Goal: Find specific page/section: Find specific page/section

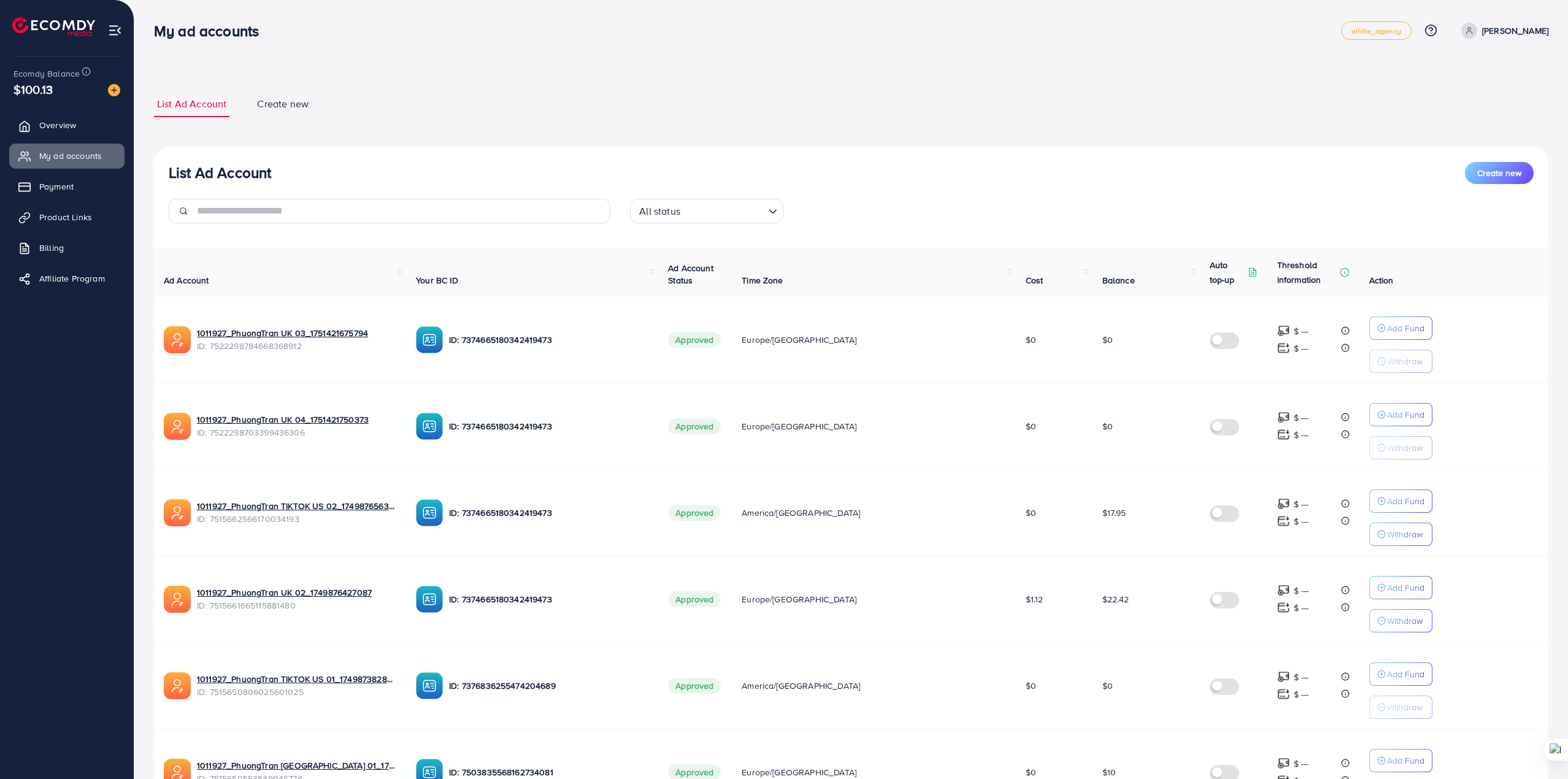
scroll to position [480, 0]
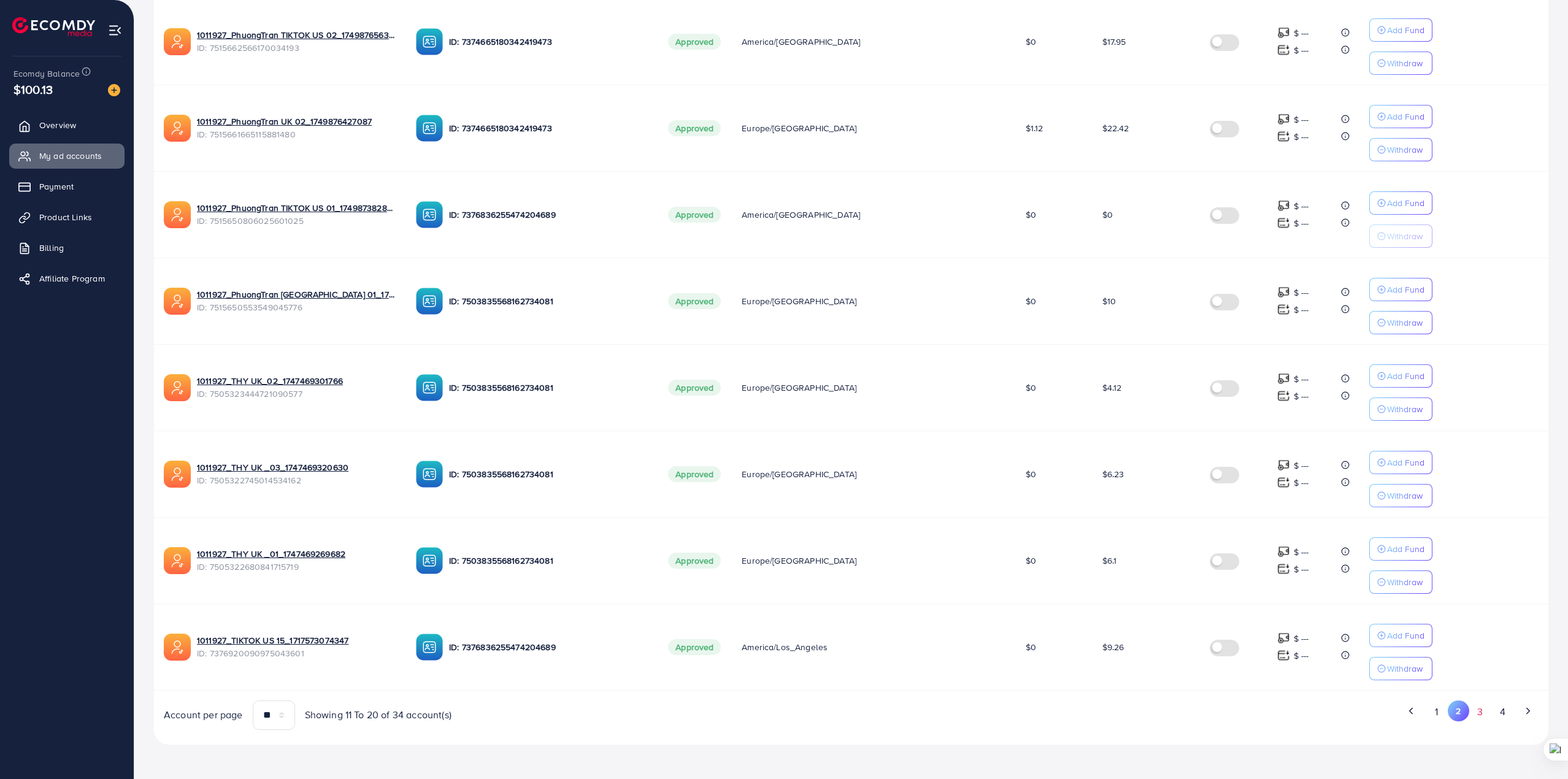
click at [1476, 709] on button "3" at bounding box center [1480, 711] width 22 height 23
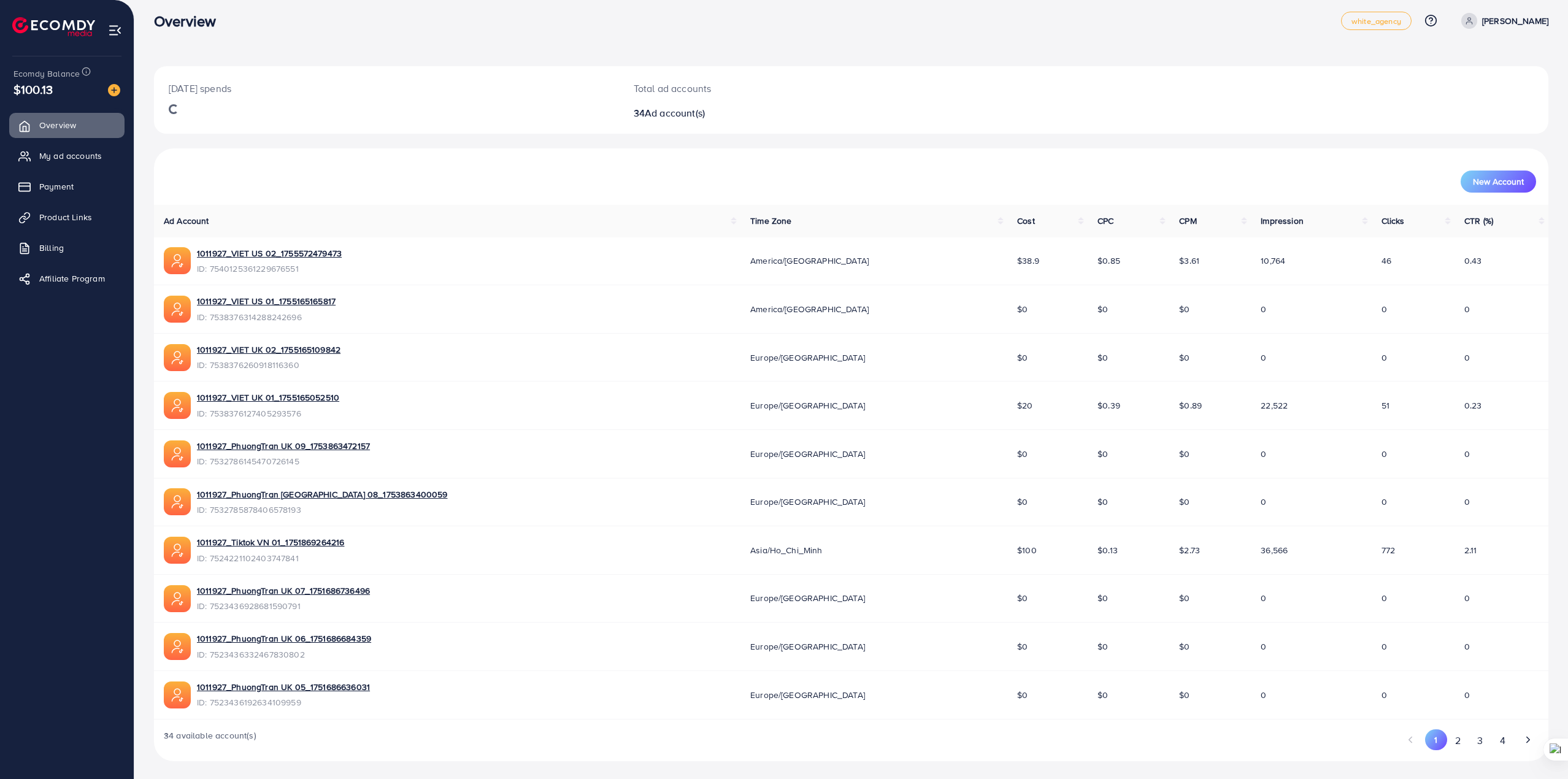
scroll to position [13, 0]
click at [67, 158] on span "My ad accounts" at bounding box center [74, 155] width 63 height 12
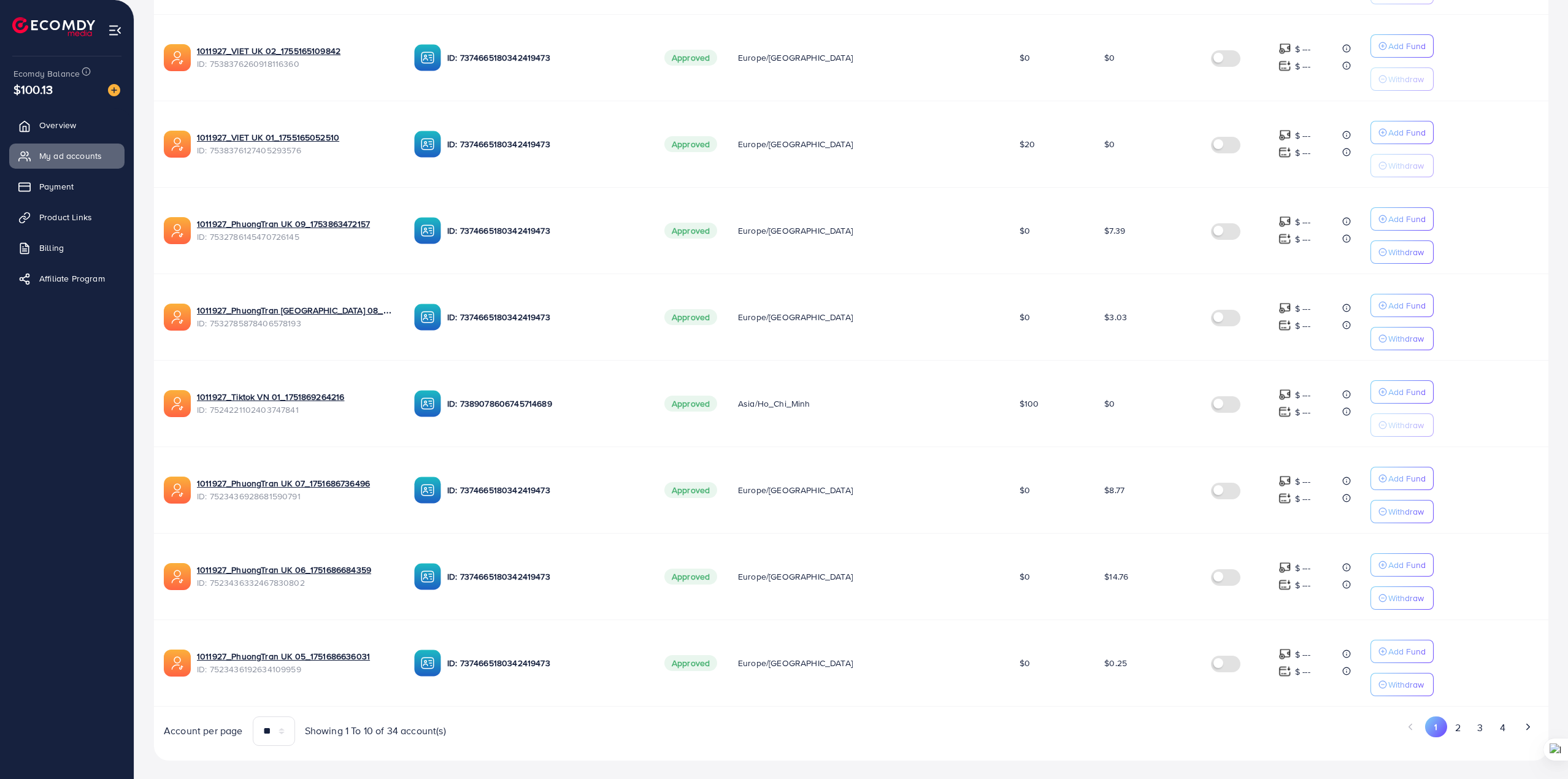
scroll to position [480, 0]
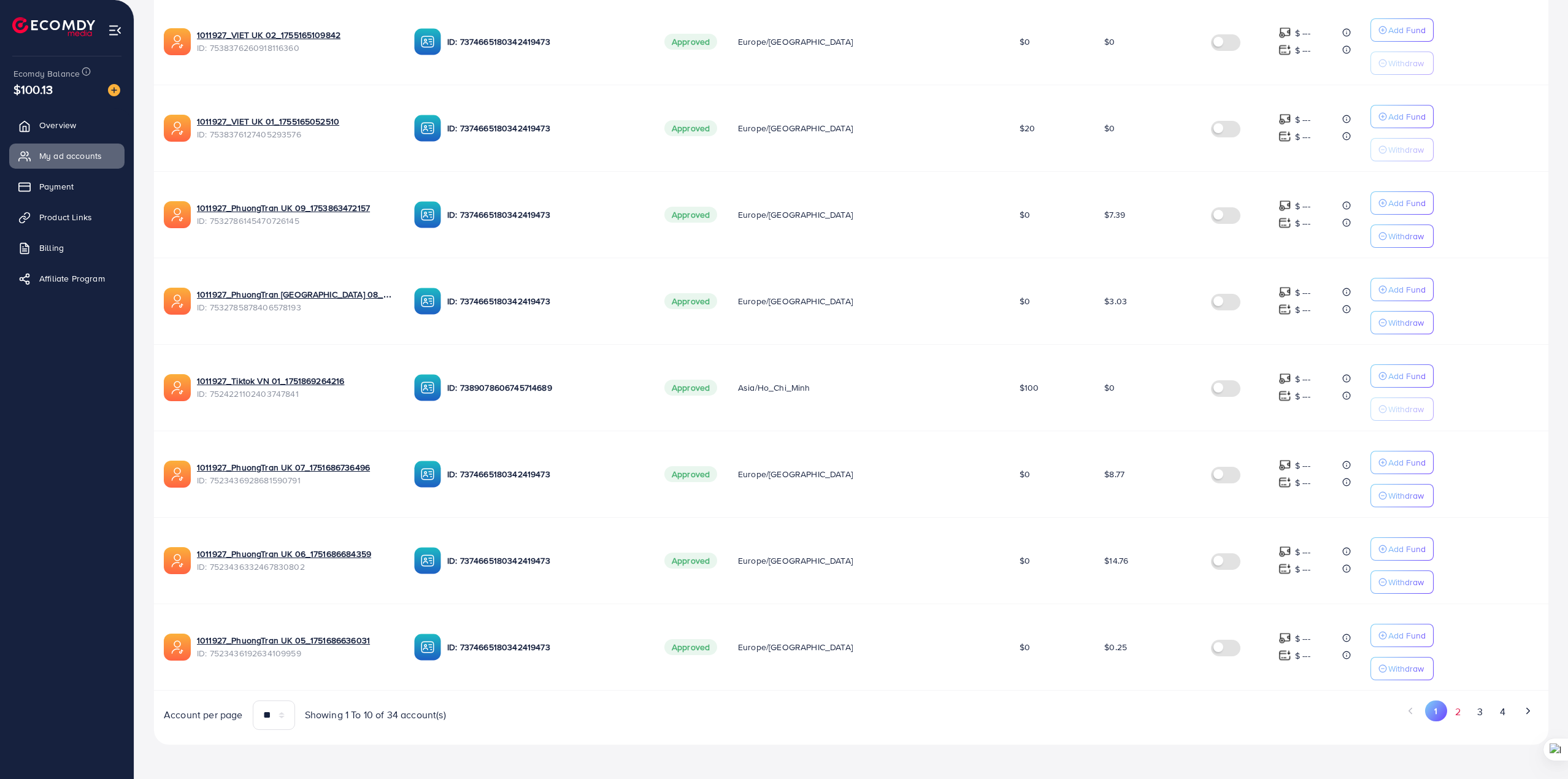
click at [1449, 709] on button "2" at bounding box center [1458, 711] width 22 height 23
click at [1473, 716] on button "3" at bounding box center [1480, 711] width 22 height 23
